Goal: Check status: Check status

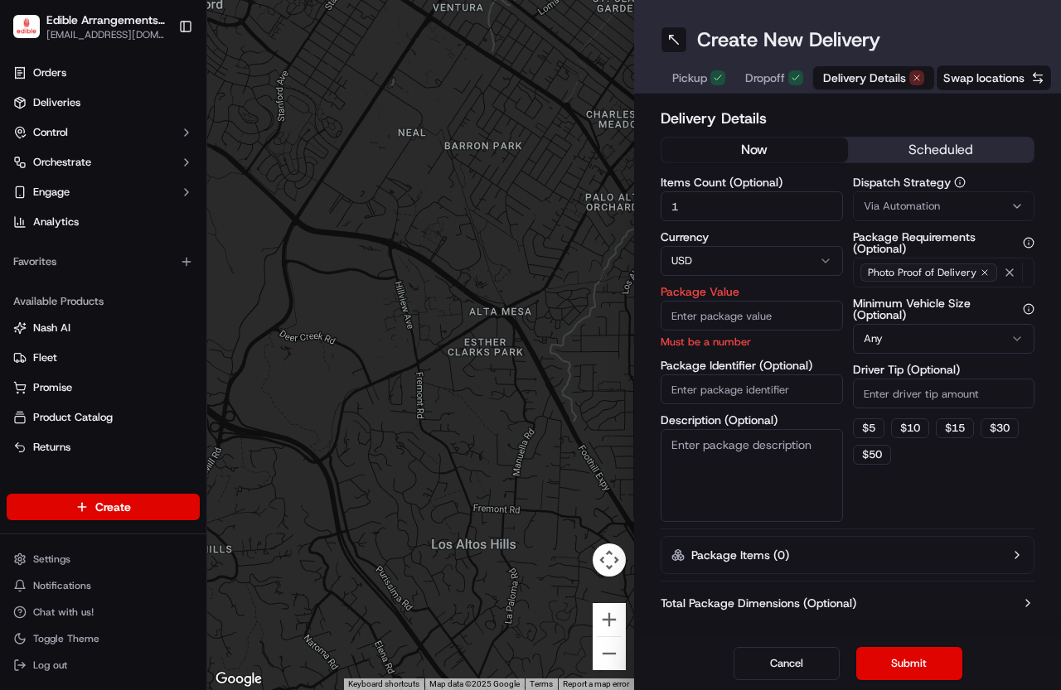
click at [94, 57] on div "Orders Deliveries Control Orchestrate Engage Analytics" at bounding box center [103, 147] width 206 height 189
click at [90, 86] on ul "Orders Deliveries Control Orchestrate Engage Analytics" at bounding box center [103, 148] width 193 height 176
click at [95, 67] on link "Orders" at bounding box center [103, 73] width 193 height 27
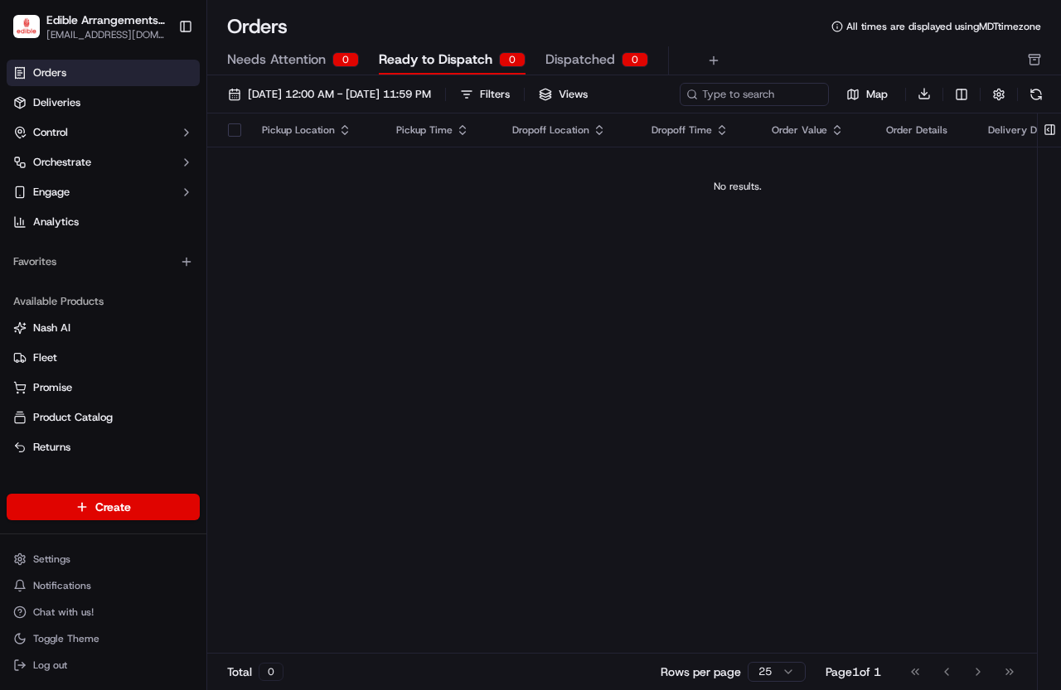
click at [587, 52] on span "Dispatched" at bounding box center [580, 60] width 70 height 20
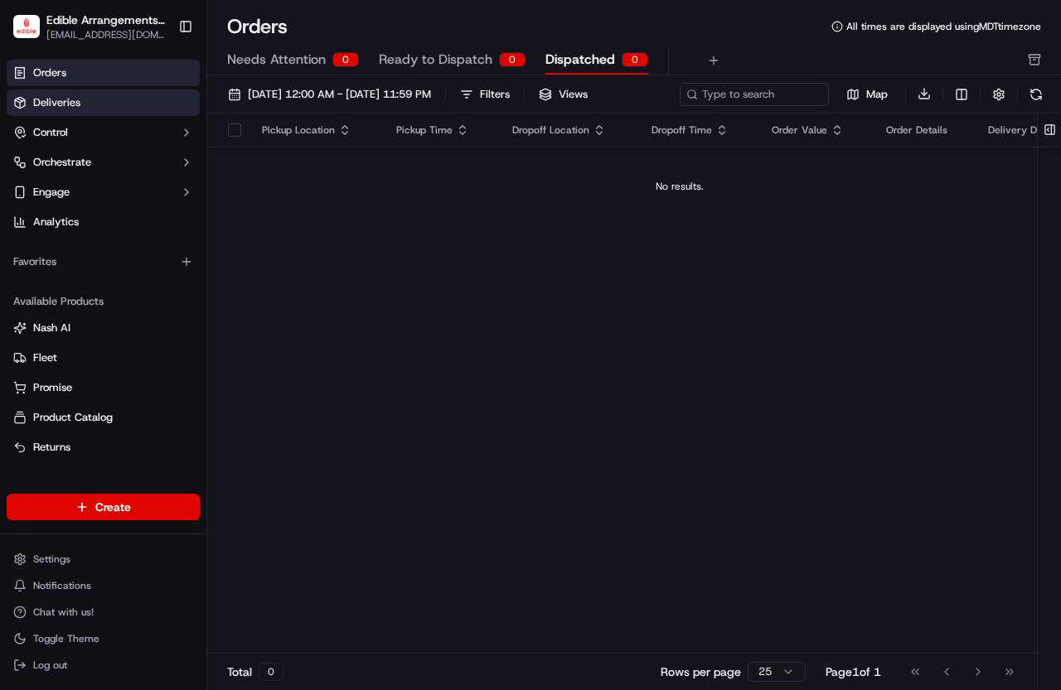
click at [132, 101] on link "Deliveries" at bounding box center [103, 102] width 193 height 27
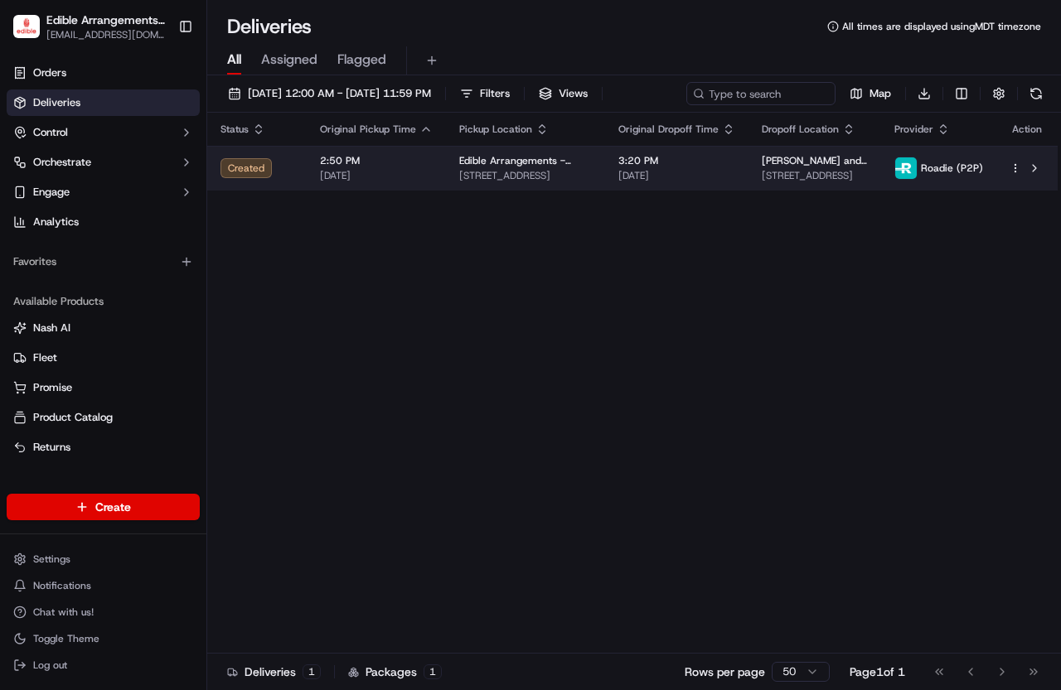
click at [326, 159] on span "2:50 PM" at bounding box center [376, 160] width 113 height 13
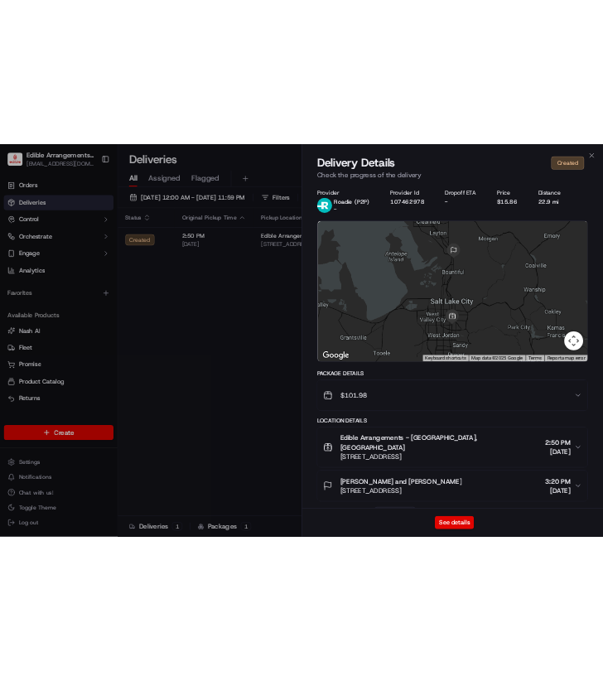
scroll to position [65, 0]
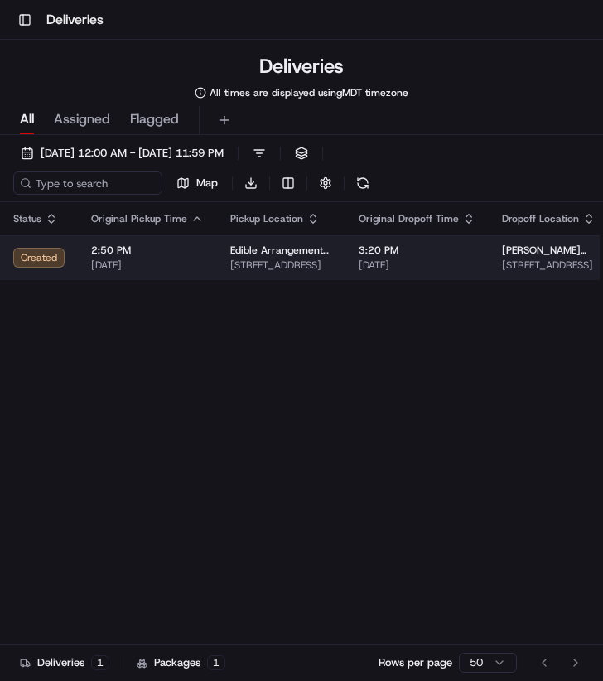
click at [193, 254] on span "2:50 PM" at bounding box center [147, 250] width 113 height 13
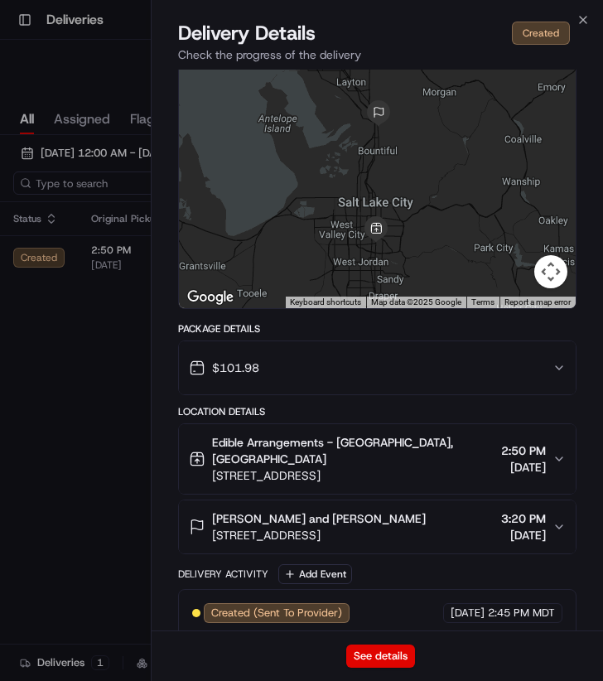
scroll to position [74, 0]
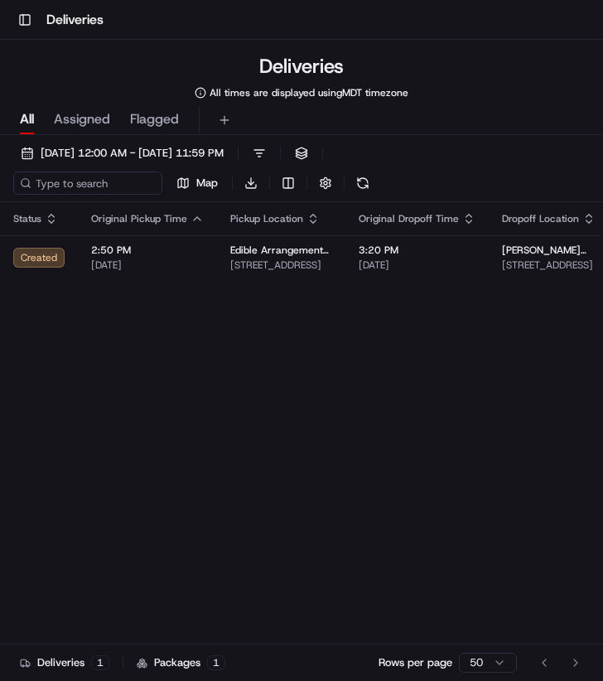
drag, startPoint x: 81, startPoint y: 380, endPoint x: 89, endPoint y: 376, distance: 8.5
click at [114, 356] on div "Status Original Pickup Time Pickup Location Original Dropoff Time Dropoff Locat…" at bounding box center [393, 459] width 786 height 515
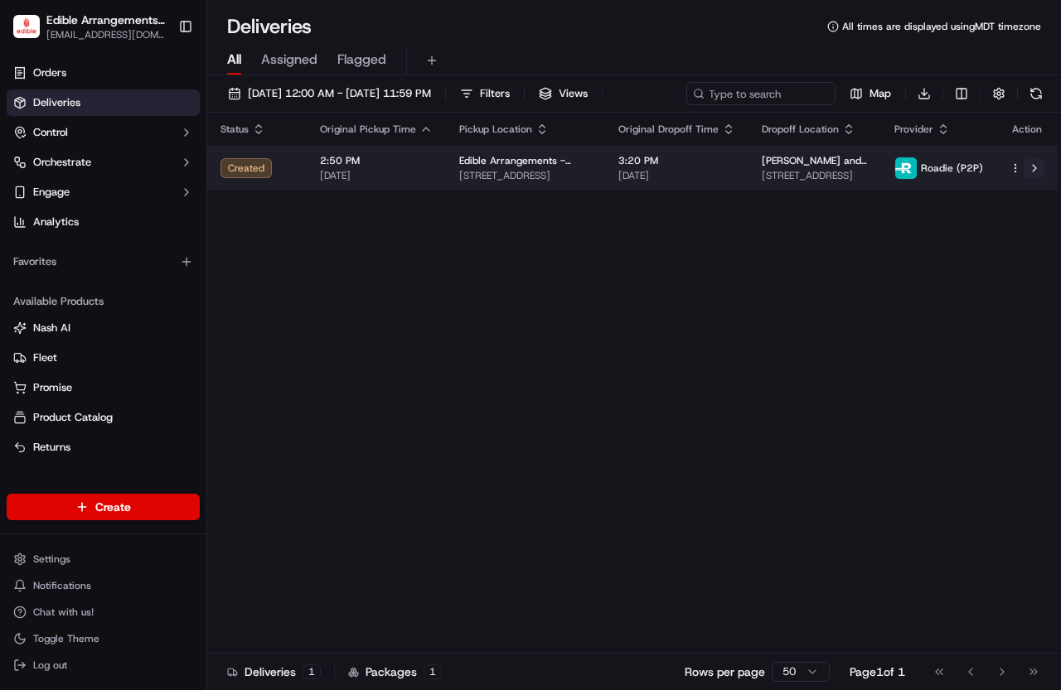
click at [602, 168] on button at bounding box center [1034, 168] width 20 height 20
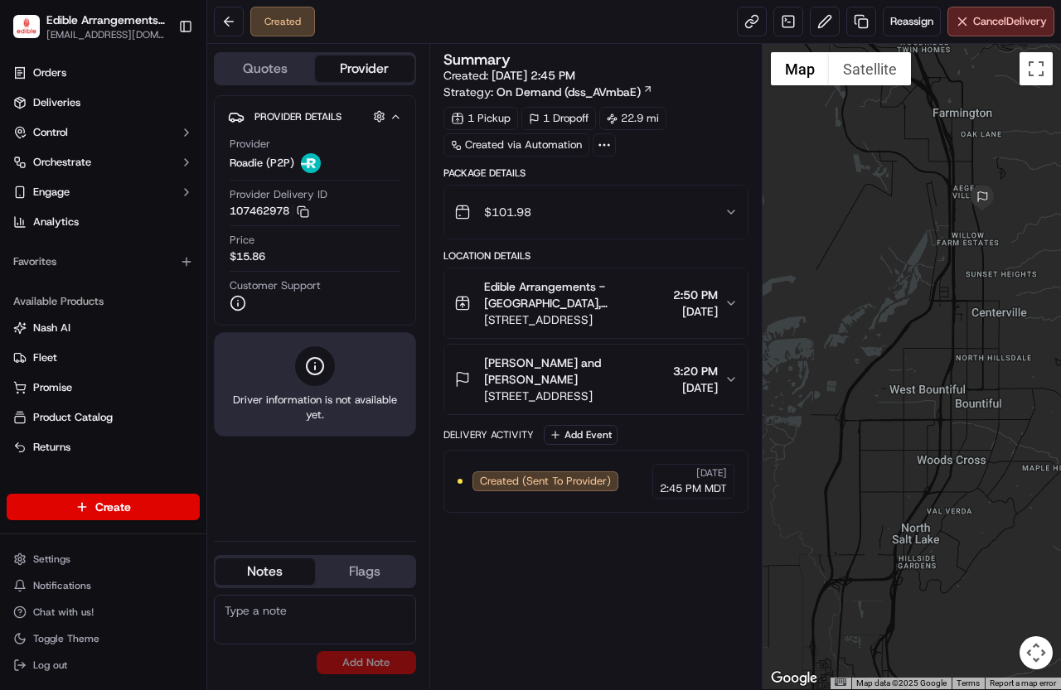
drag, startPoint x: 813, startPoint y: 175, endPoint x: 844, endPoint y: 220, distance: 54.7
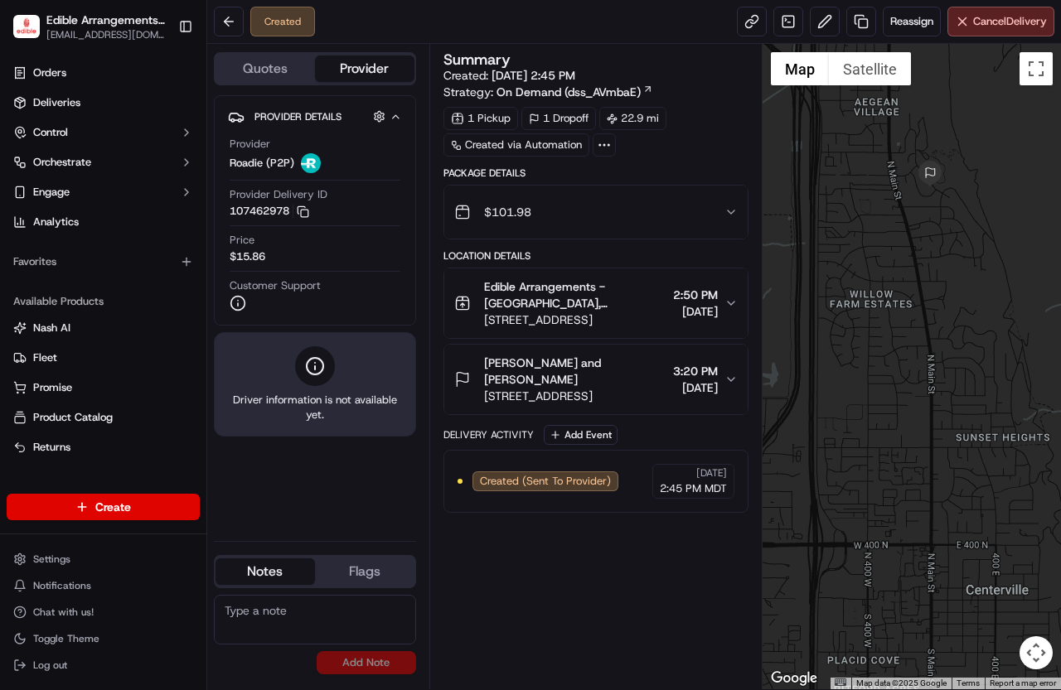
drag, startPoint x: 910, startPoint y: 205, endPoint x: 921, endPoint y: 204, distance: 11.7
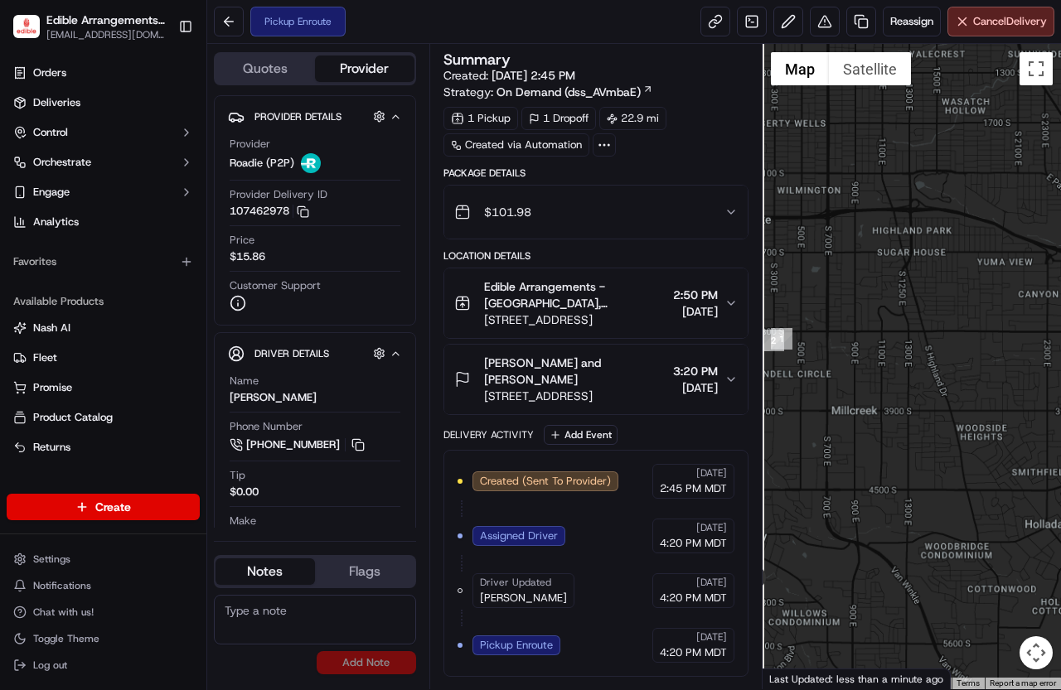
drag, startPoint x: 873, startPoint y: 505, endPoint x: 1047, endPoint y: 515, distance: 175.1
click at [1060, 516] on div at bounding box center [911, 366] width 299 height 645
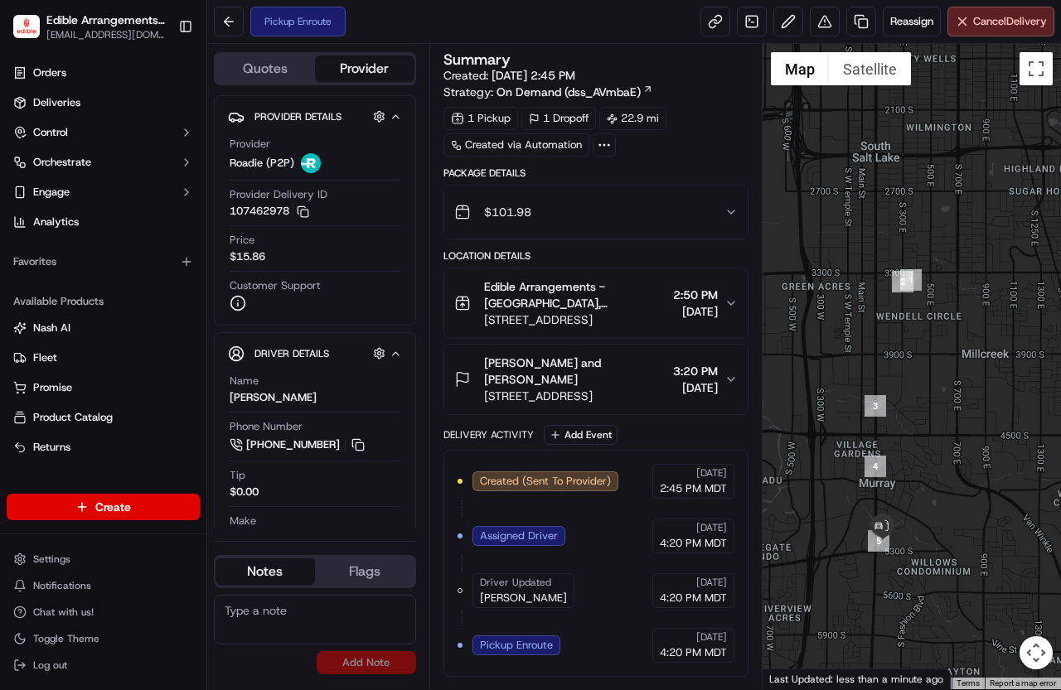
drag, startPoint x: 824, startPoint y: 495, endPoint x: 914, endPoint y: 452, distance: 99.0
click at [911, 438] on div at bounding box center [911, 366] width 299 height 645
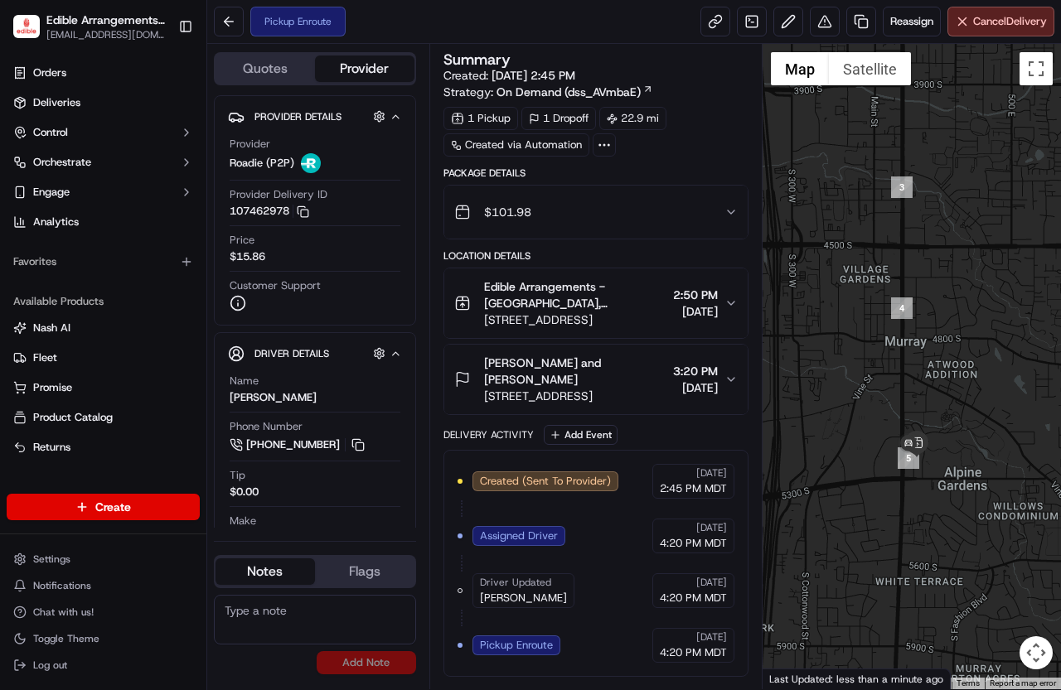
drag, startPoint x: 890, startPoint y: 514, endPoint x: 945, endPoint y: 438, distance: 93.6
click at [945, 438] on div at bounding box center [911, 366] width 299 height 645
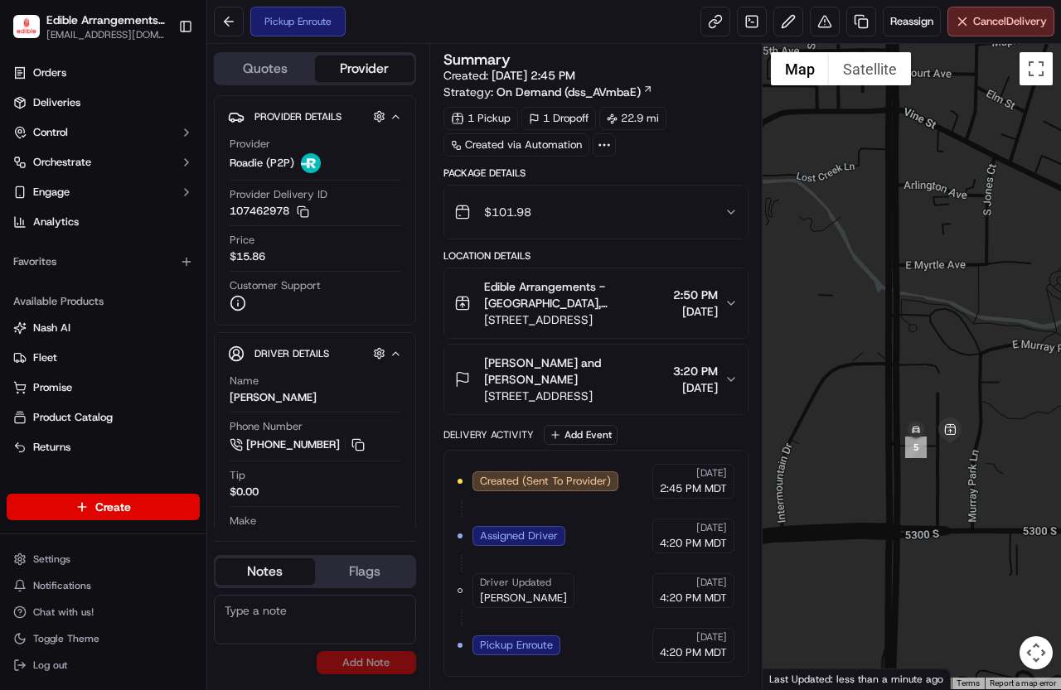
drag, startPoint x: 943, startPoint y: 431, endPoint x: 979, endPoint y: 362, distance: 77.5
click at [979, 339] on div at bounding box center [911, 366] width 299 height 645
